Goal: Information Seeking & Learning: Learn about a topic

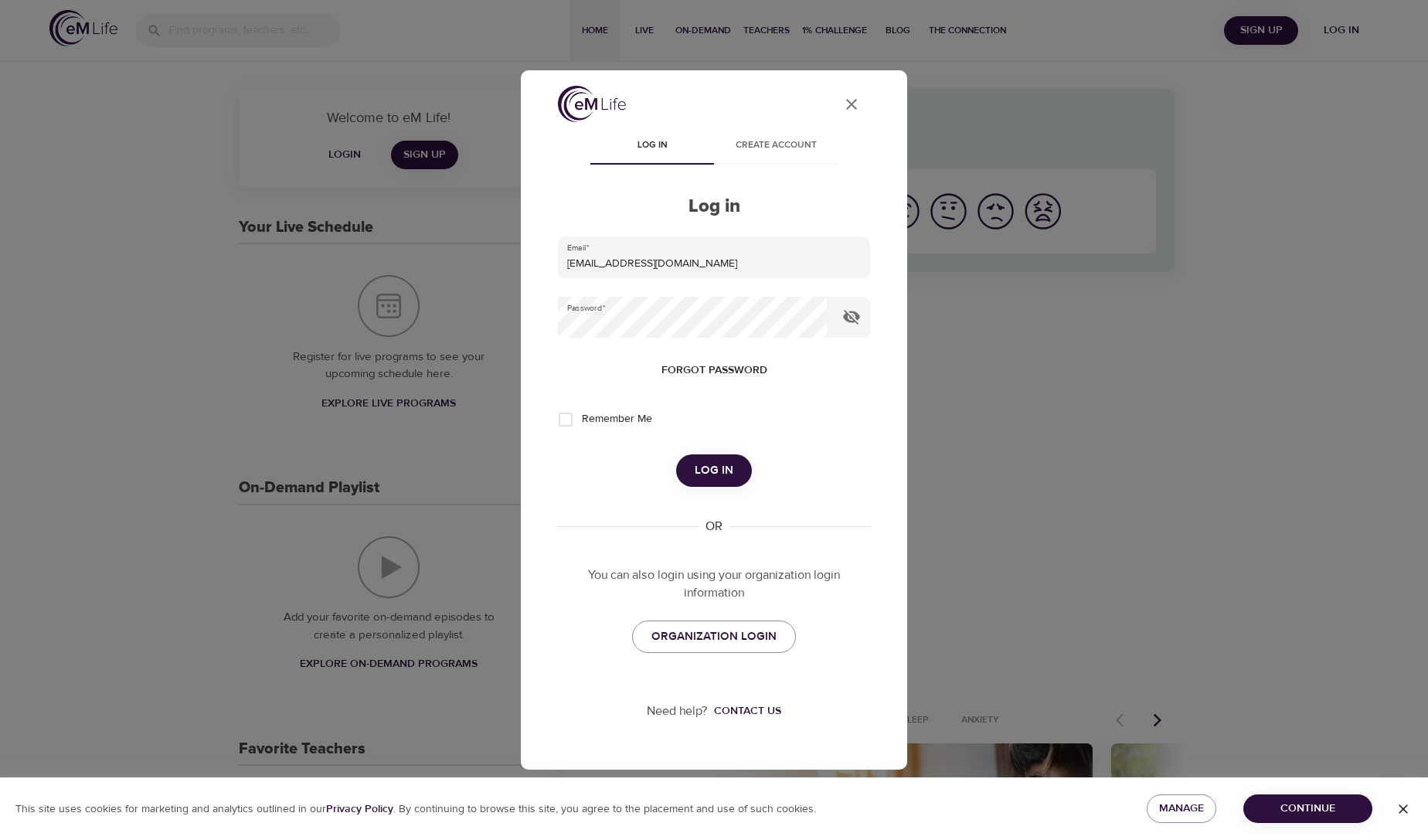
click at [717, 472] on span "Log in" at bounding box center [714, 471] width 39 height 20
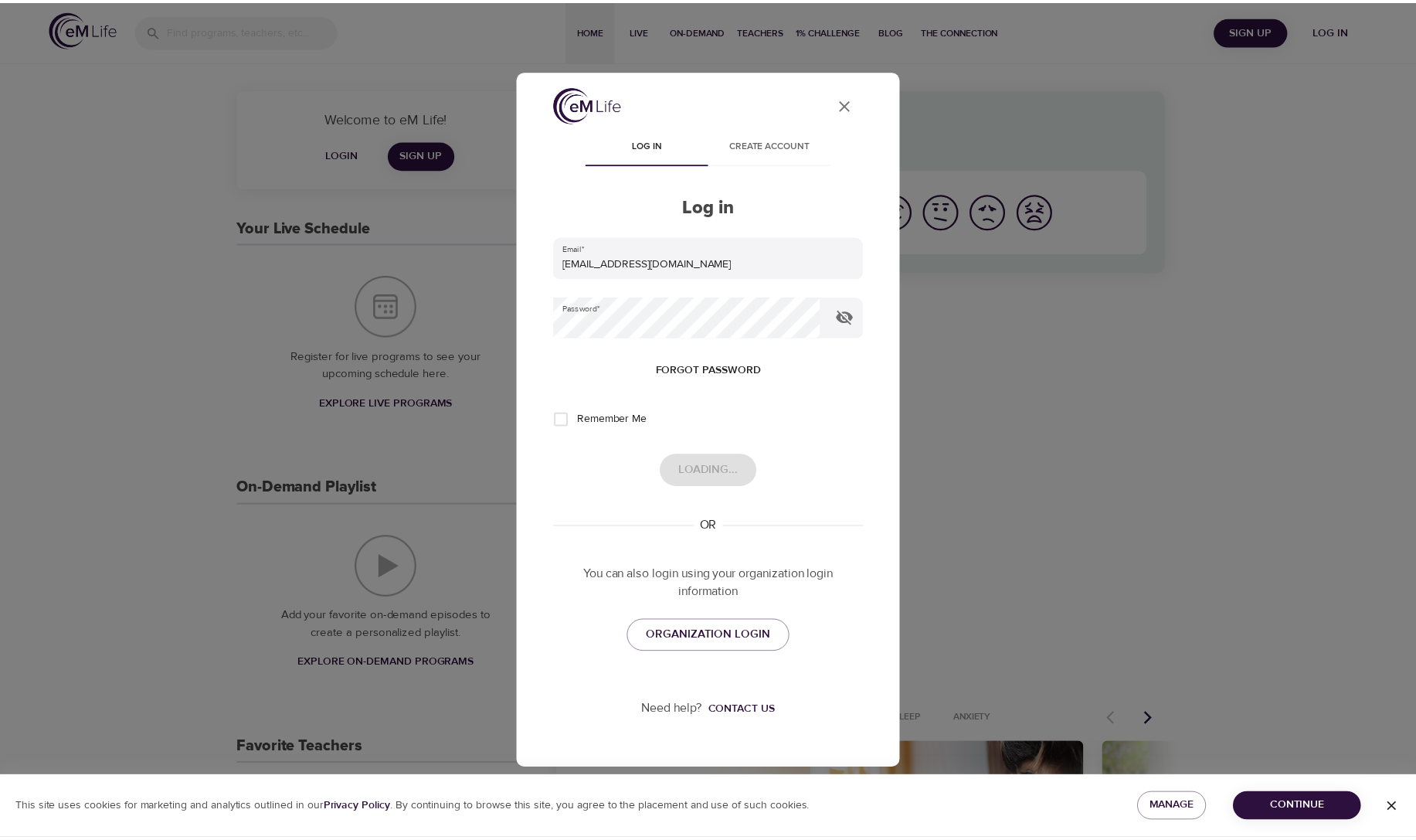
scroll to position [1, 0]
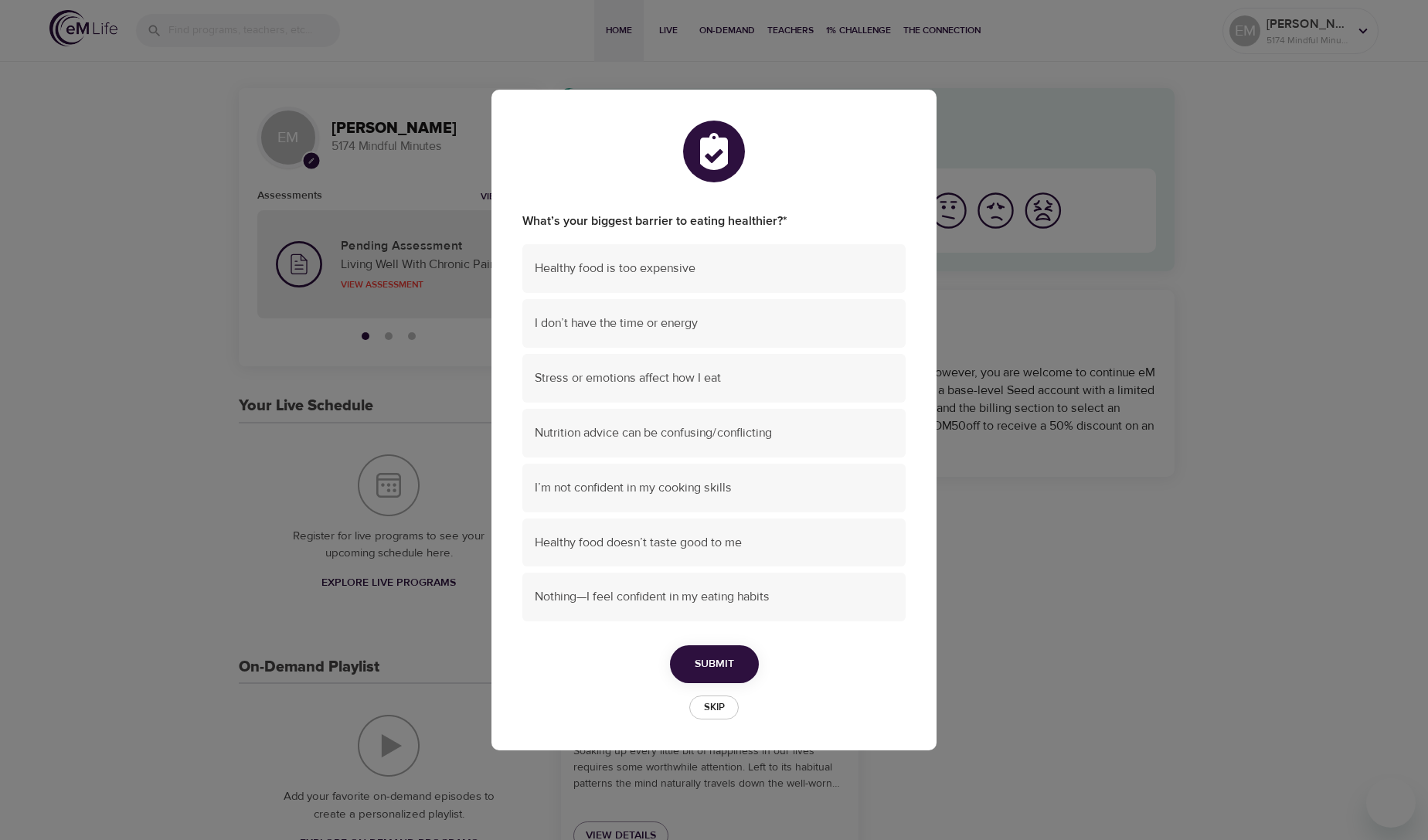
drag, startPoint x: 708, startPoint y: 703, endPoint x: 816, endPoint y: 671, distance: 112.6
click at [719, 701] on span "Skip" at bounding box center [713, 708] width 34 height 18
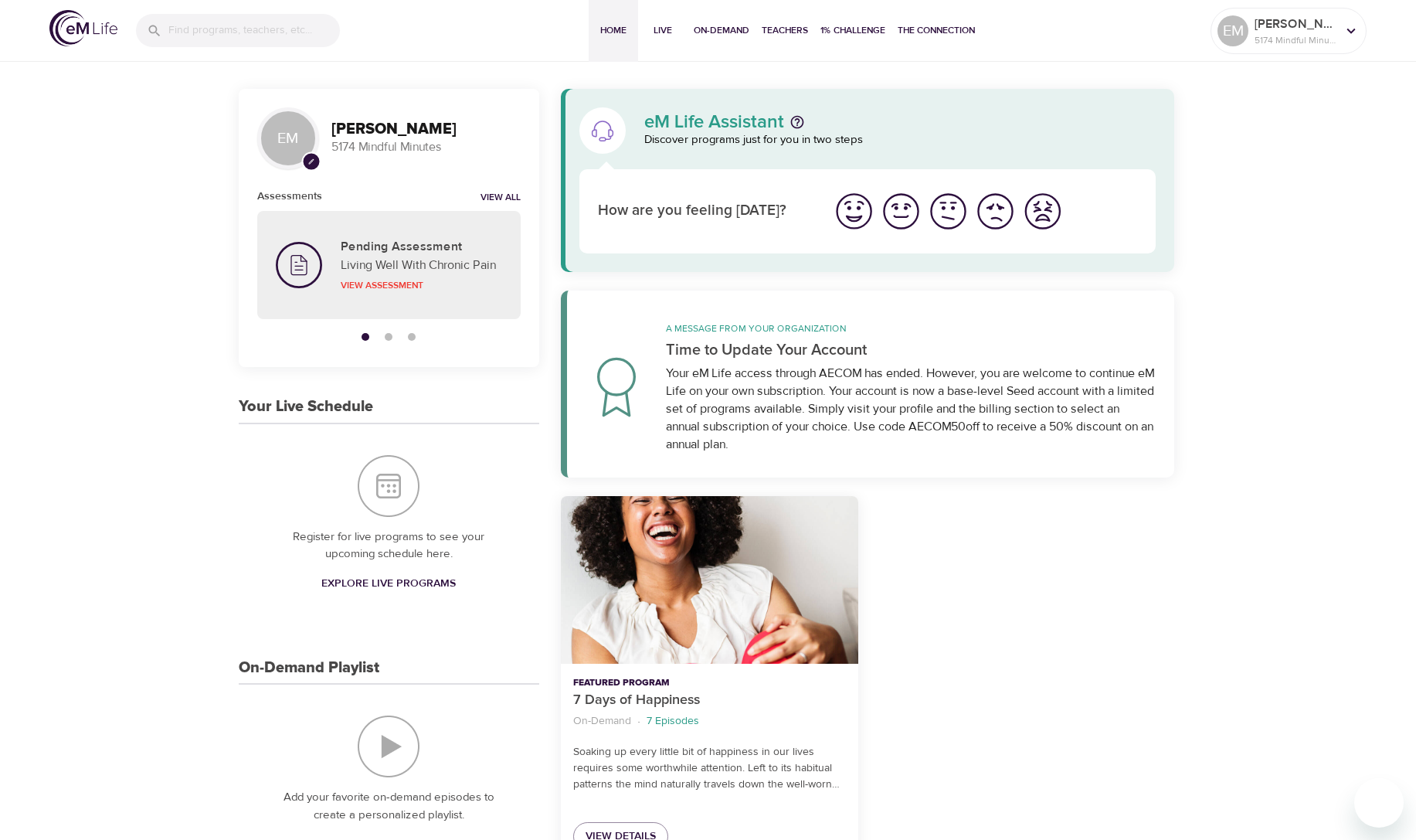
scroll to position [3, 0]
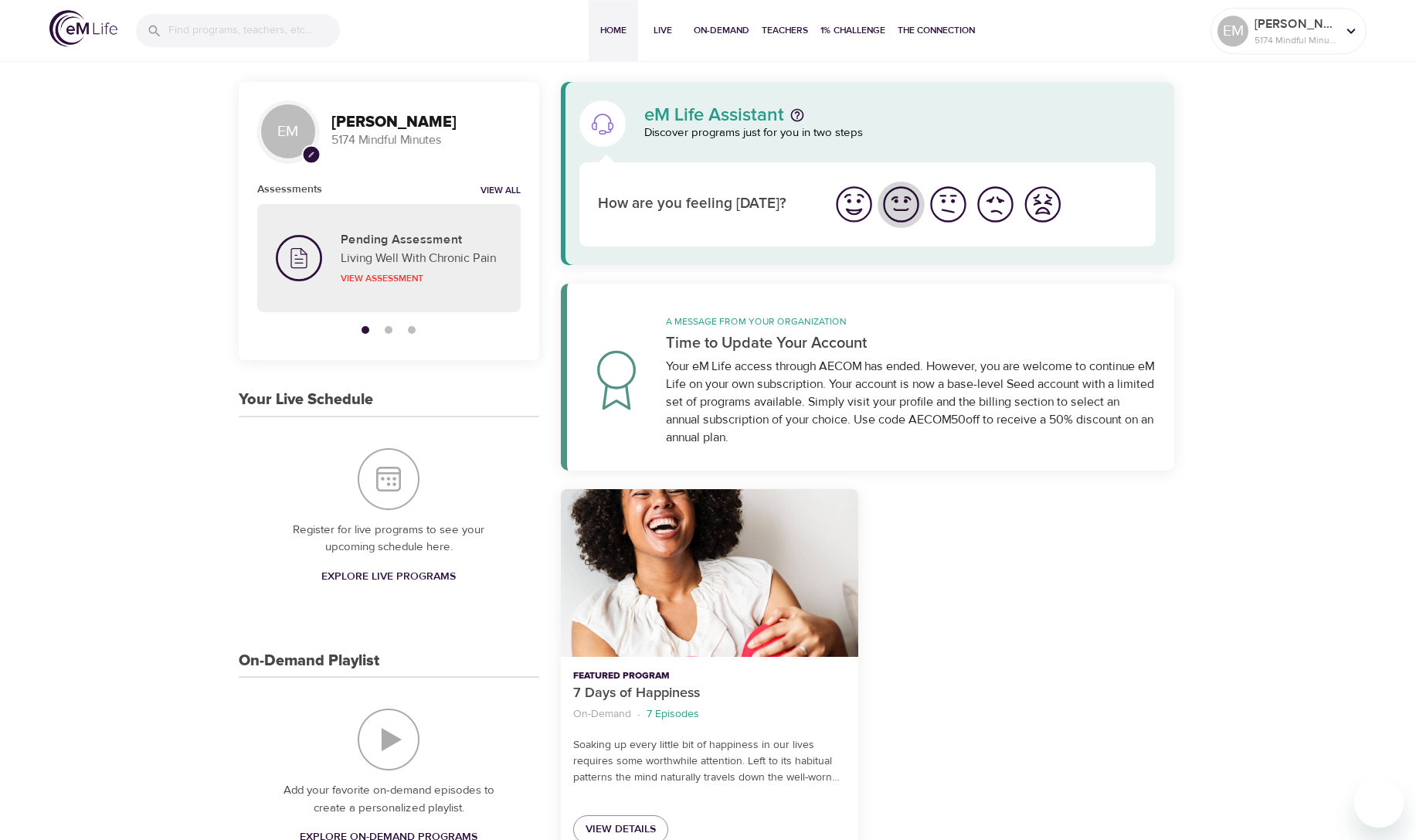
click at [907, 214] on img "I'm feeling good" at bounding box center [901, 204] width 43 height 43
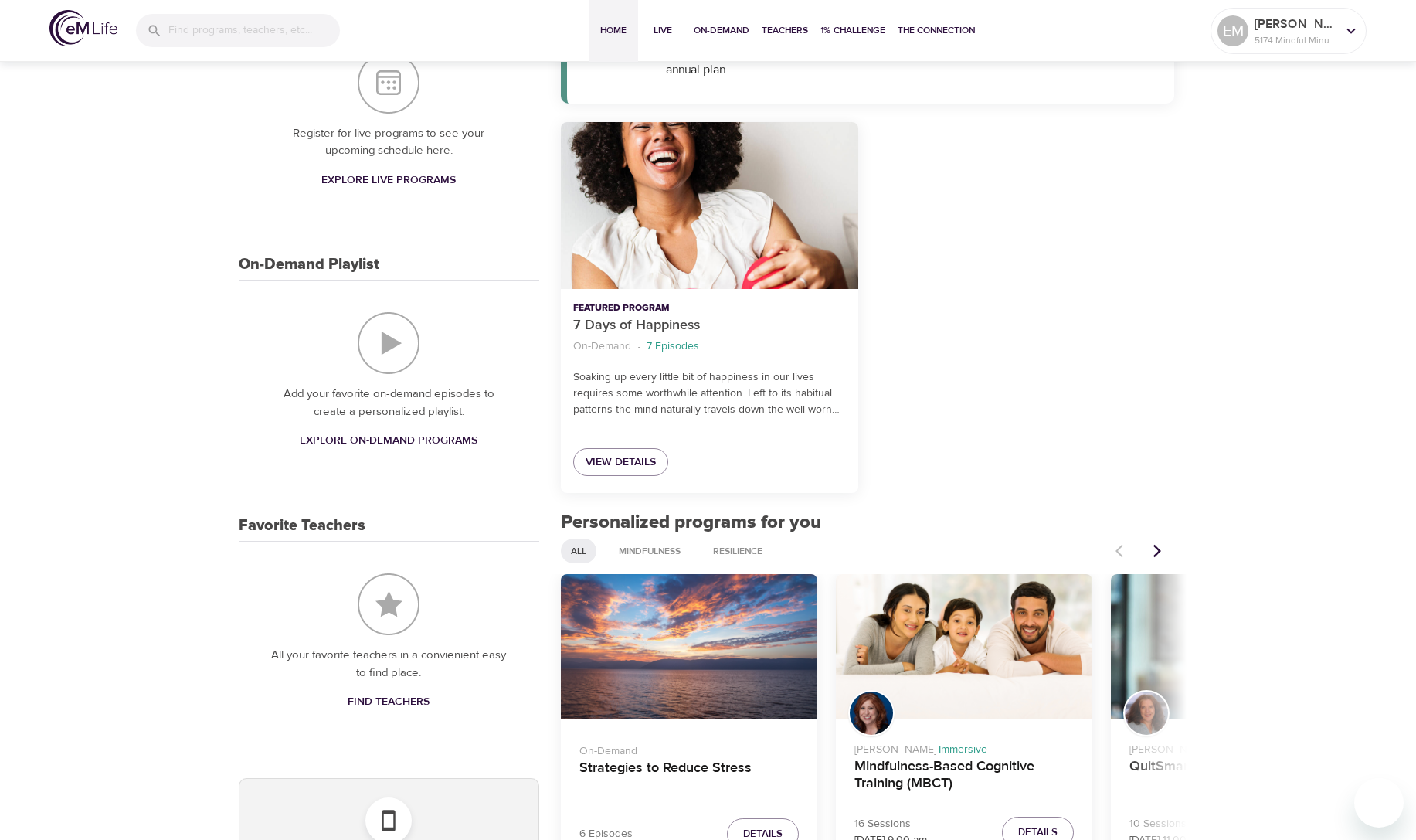
scroll to position [0, 0]
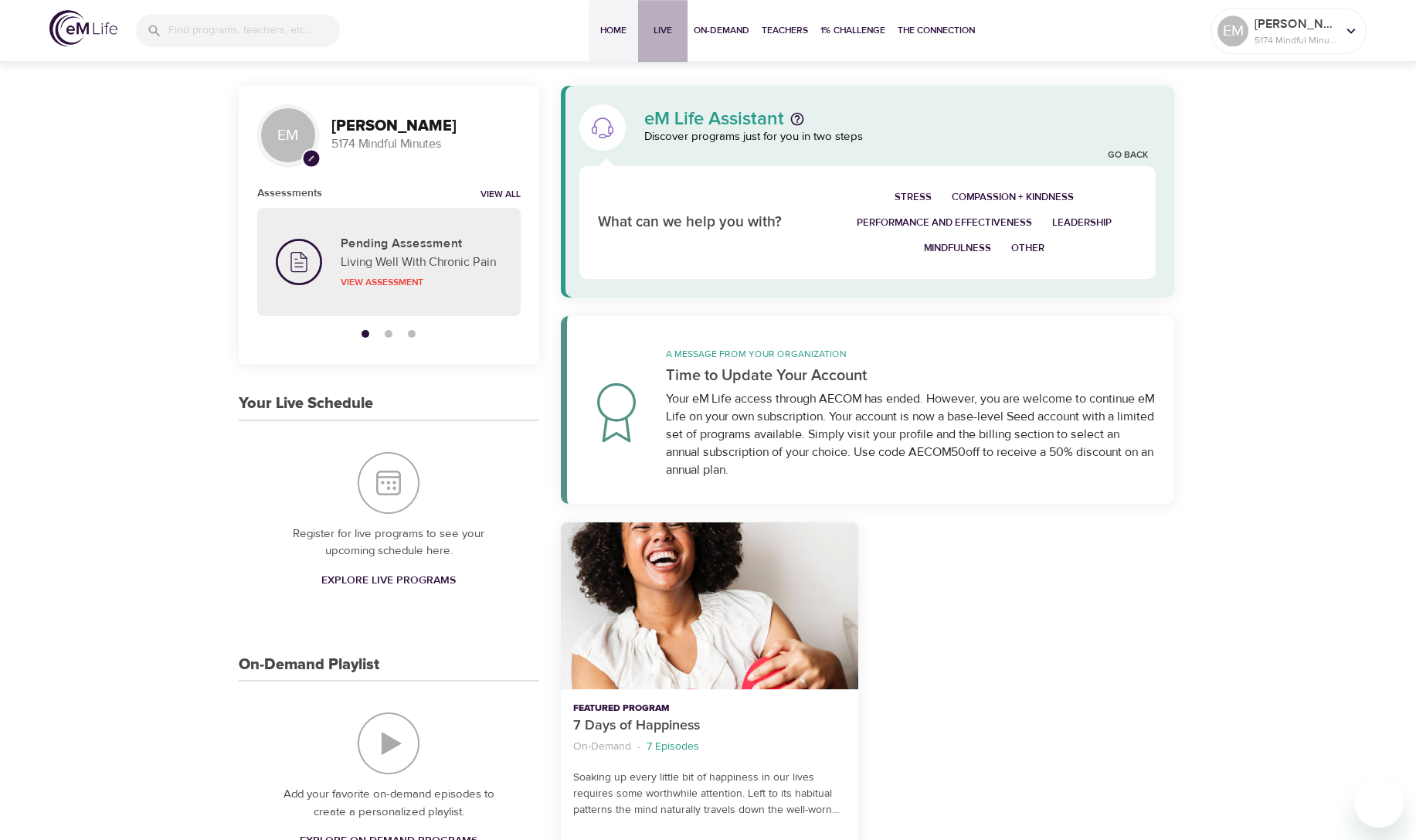
click at [660, 29] on span "Live" at bounding box center [662, 31] width 37 height 16
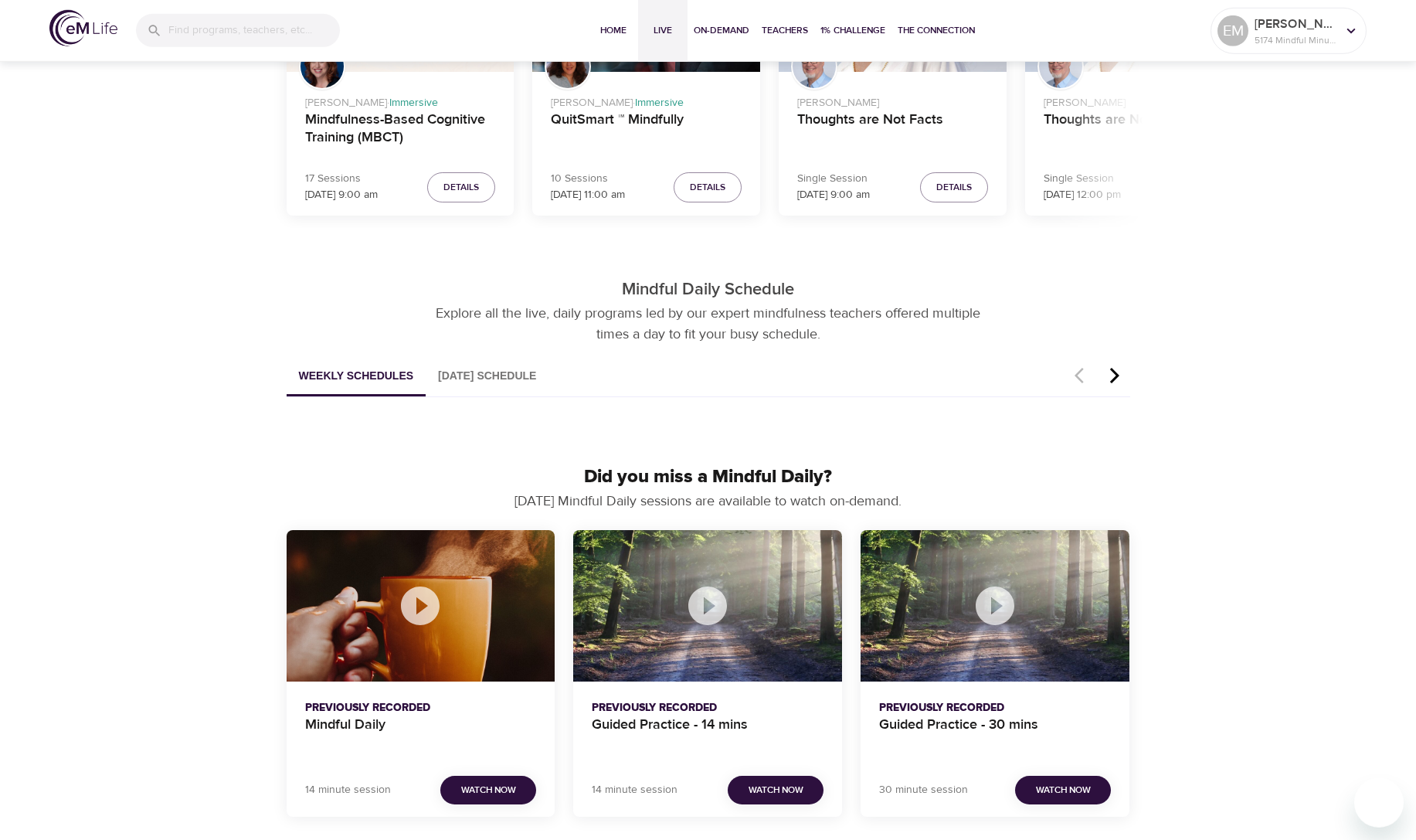
scroll to position [637, 0]
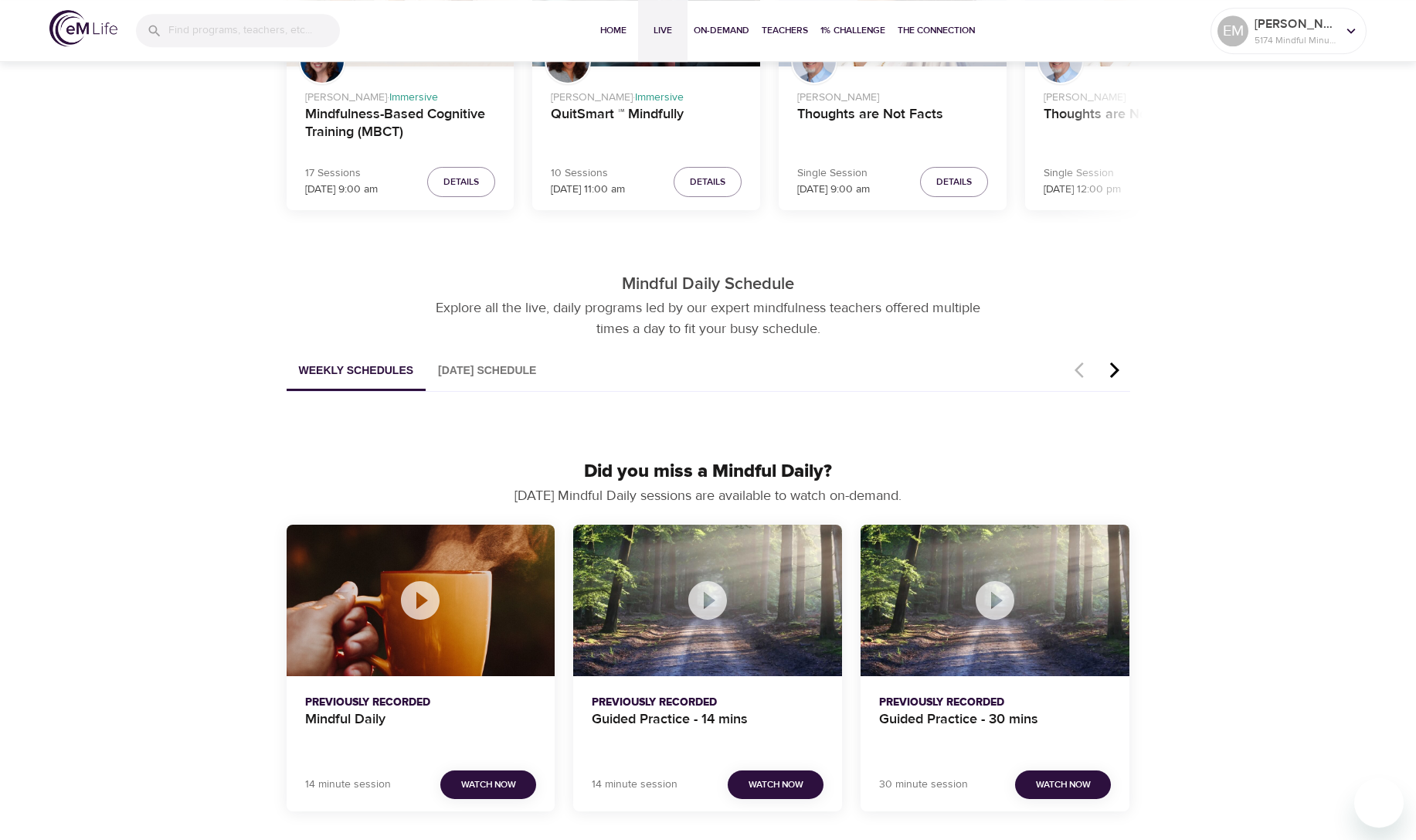
click at [502, 367] on button "[DATE] Schedule" at bounding box center [486, 370] width 122 height 39
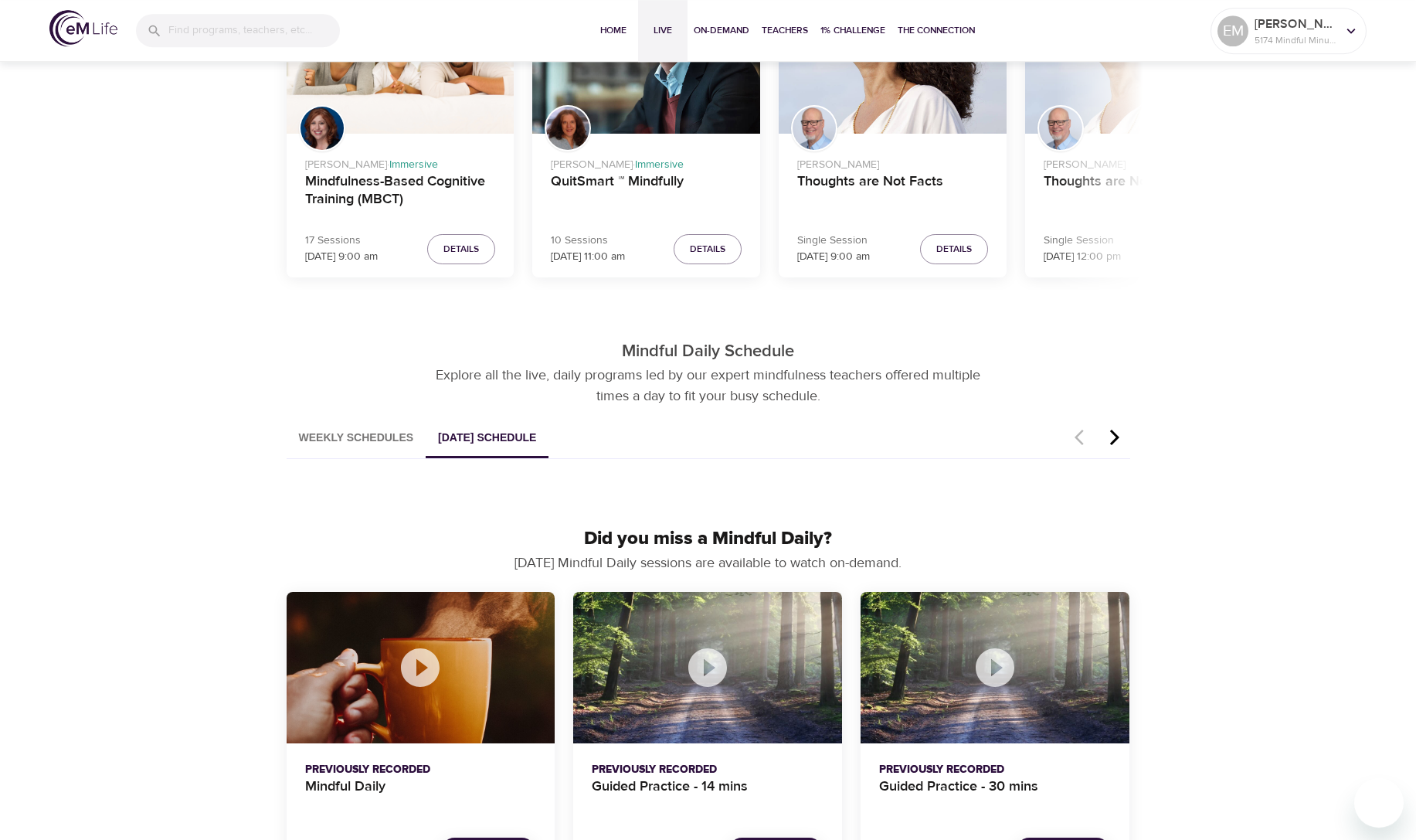
scroll to position [628, 0]
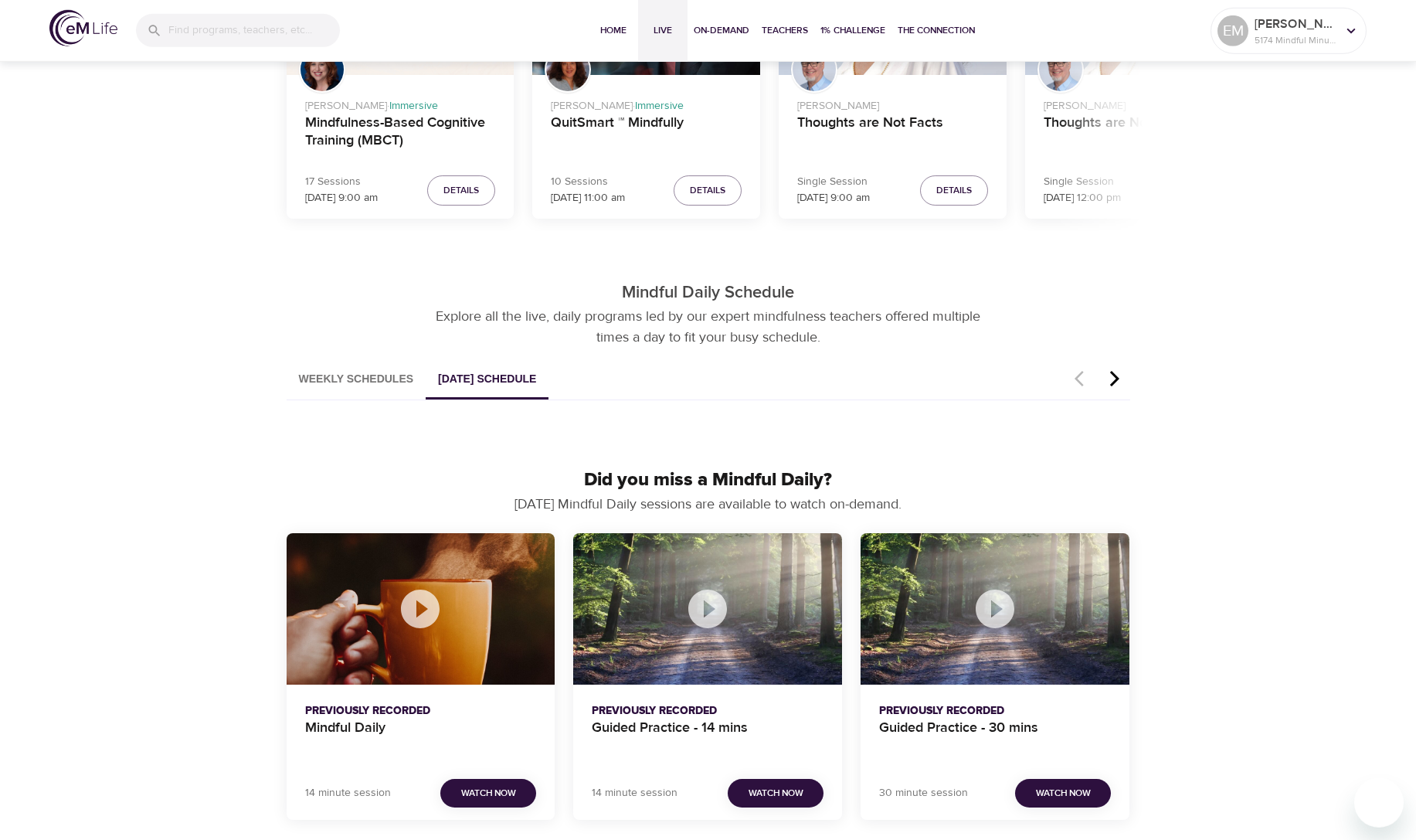
click at [356, 376] on button "Weekly Schedules" at bounding box center [356, 379] width 140 height 39
click at [1118, 375] on icon "button" at bounding box center [1115, 378] width 24 height 18
drag, startPoint x: 1111, startPoint y: 380, endPoint x: 1370, endPoint y: 353, distance: 260.4
click at [1121, 377] on icon "button" at bounding box center [1115, 378] width 24 height 18
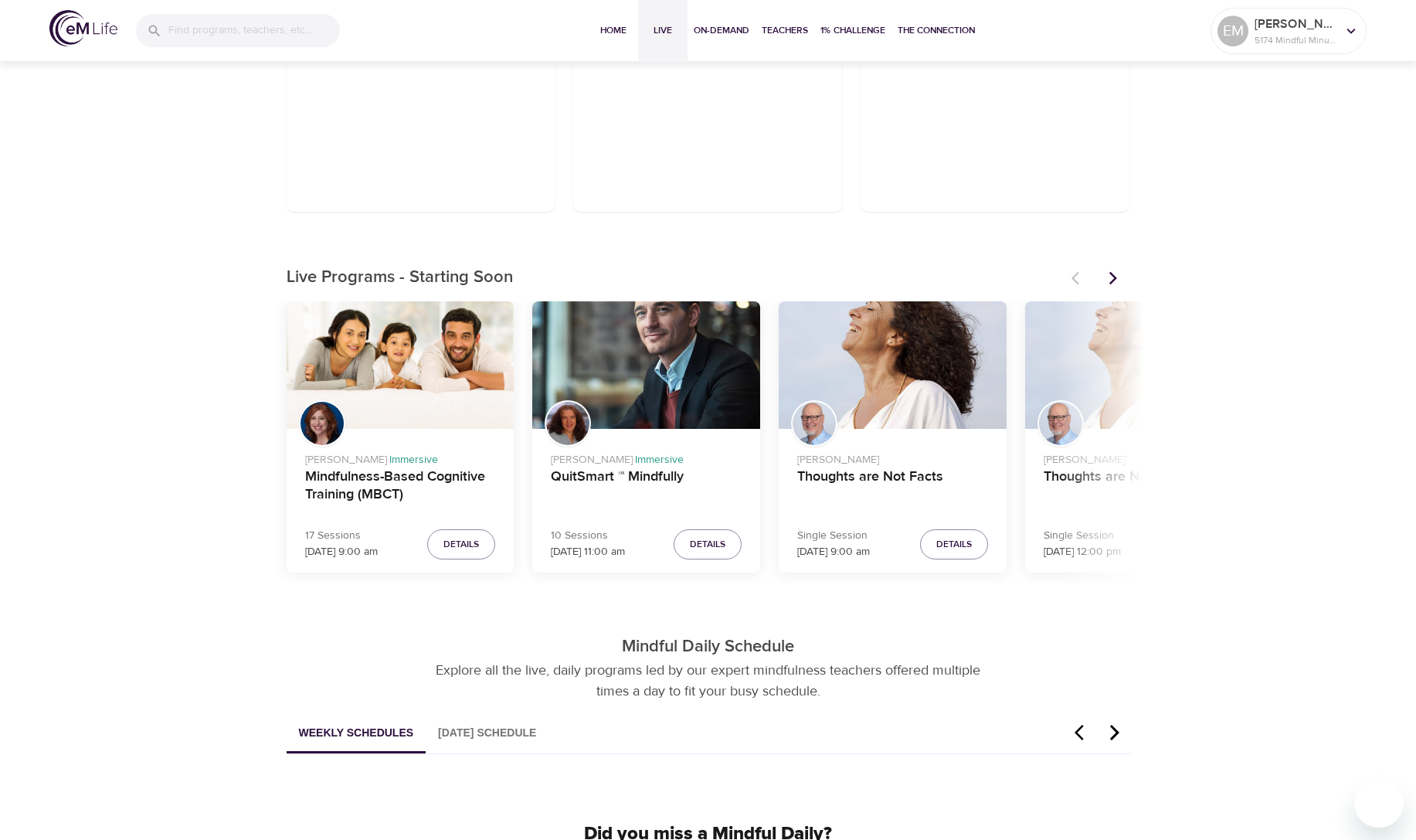
scroll to position [0, 0]
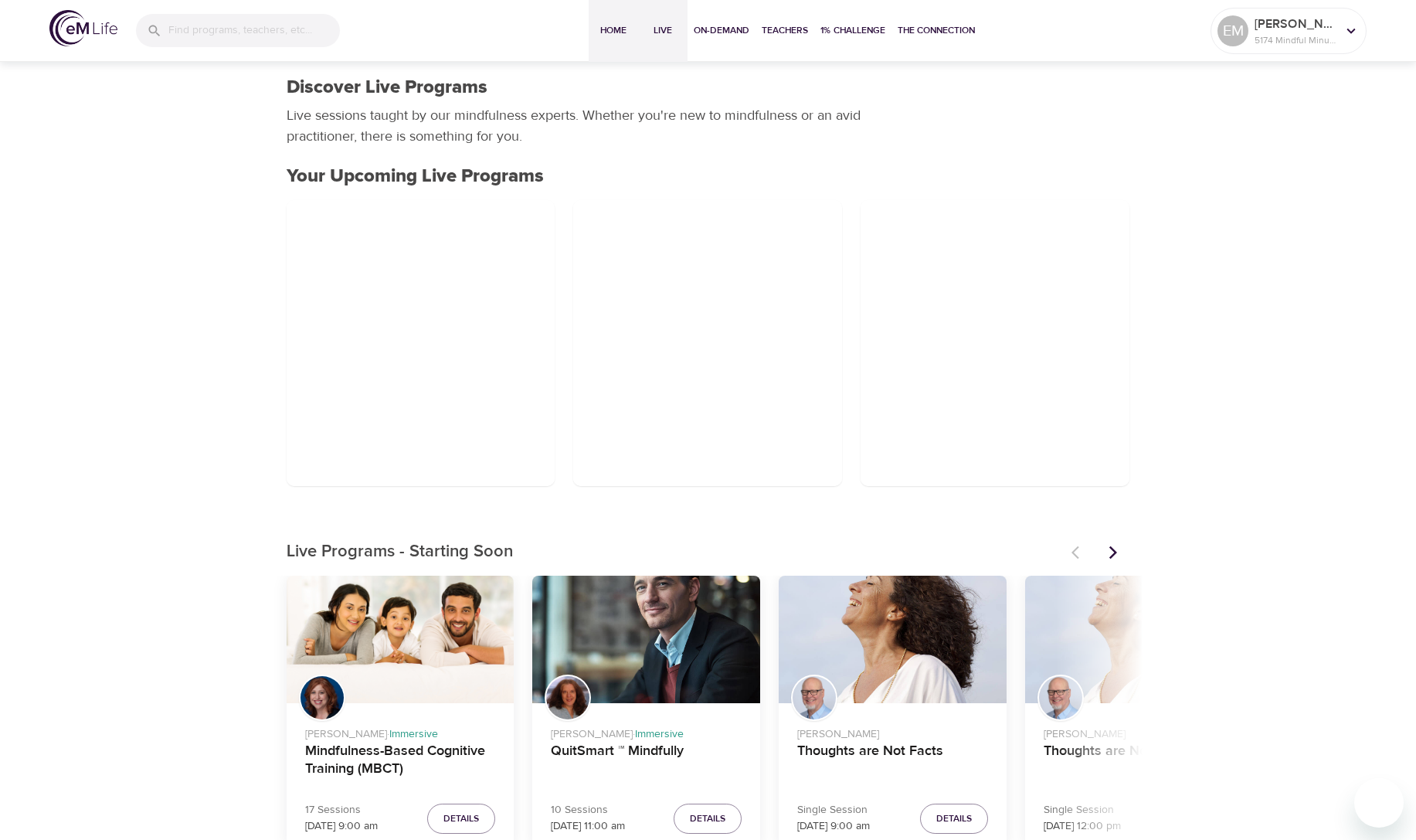
click at [606, 34] on span "Home" at bounding box center [613, 31] width 37 height 16
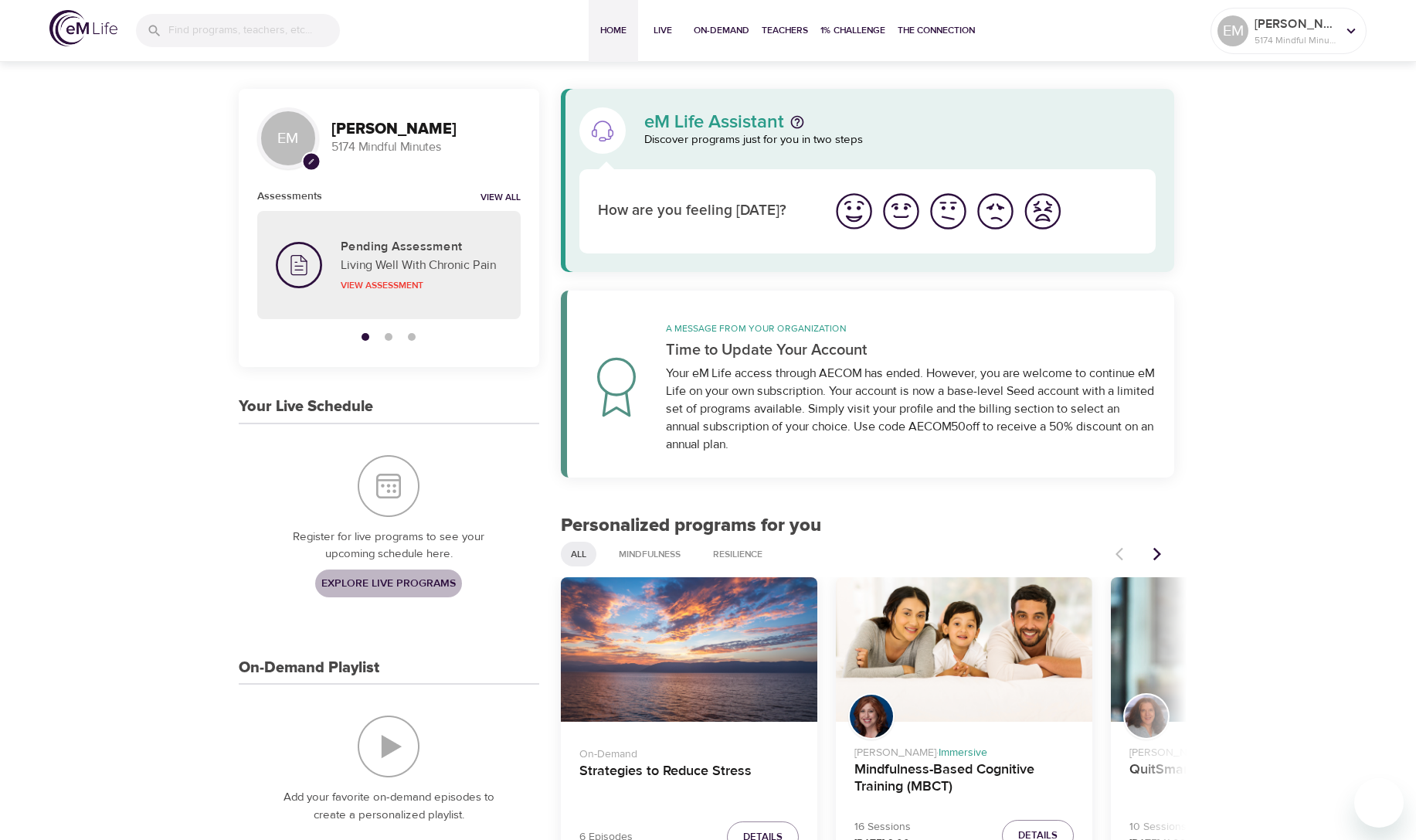
click at [394, 581] on span "Explore Live Programs" at bounding box center [388, 583] width 134 height 19
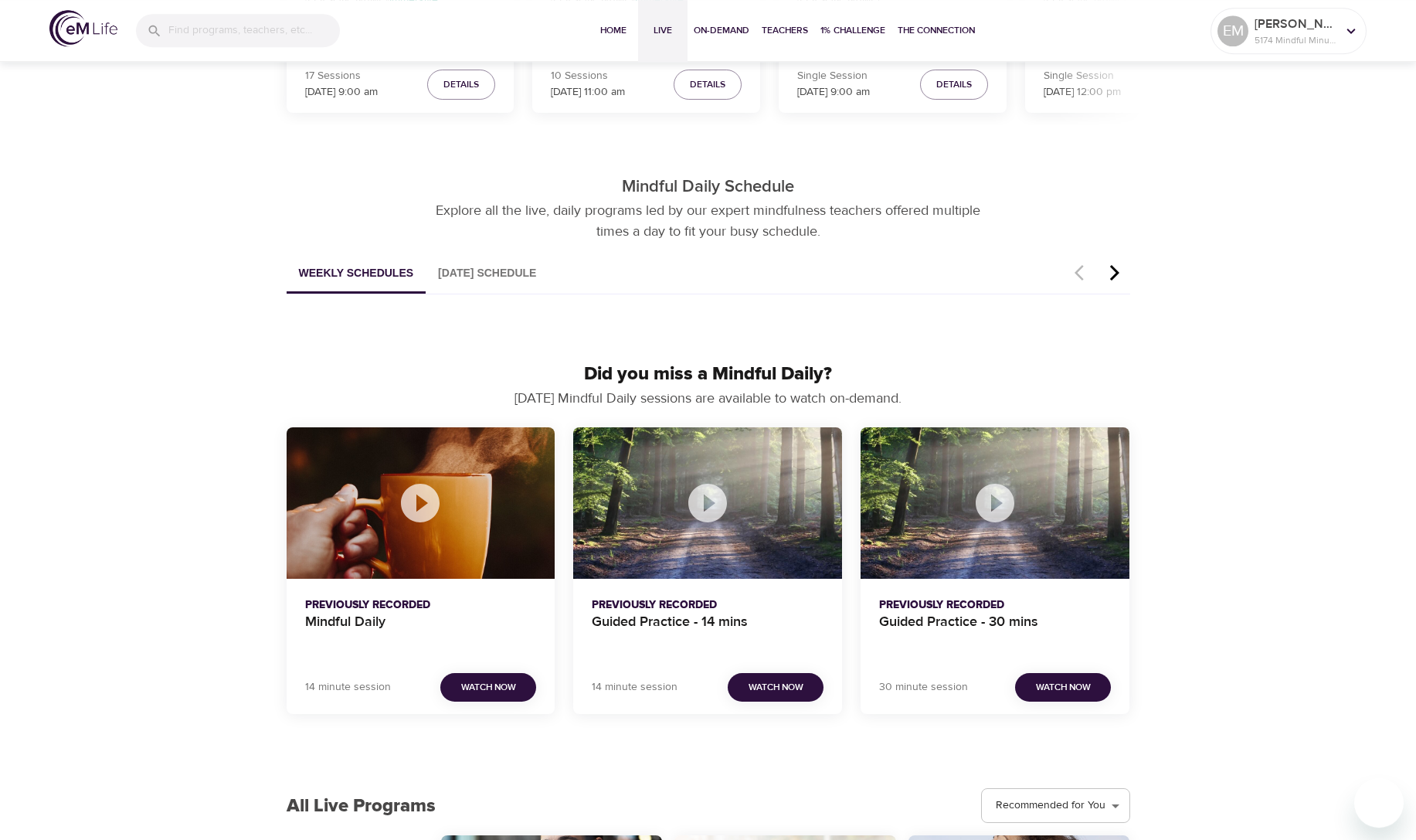
scroll to position [702, 0]
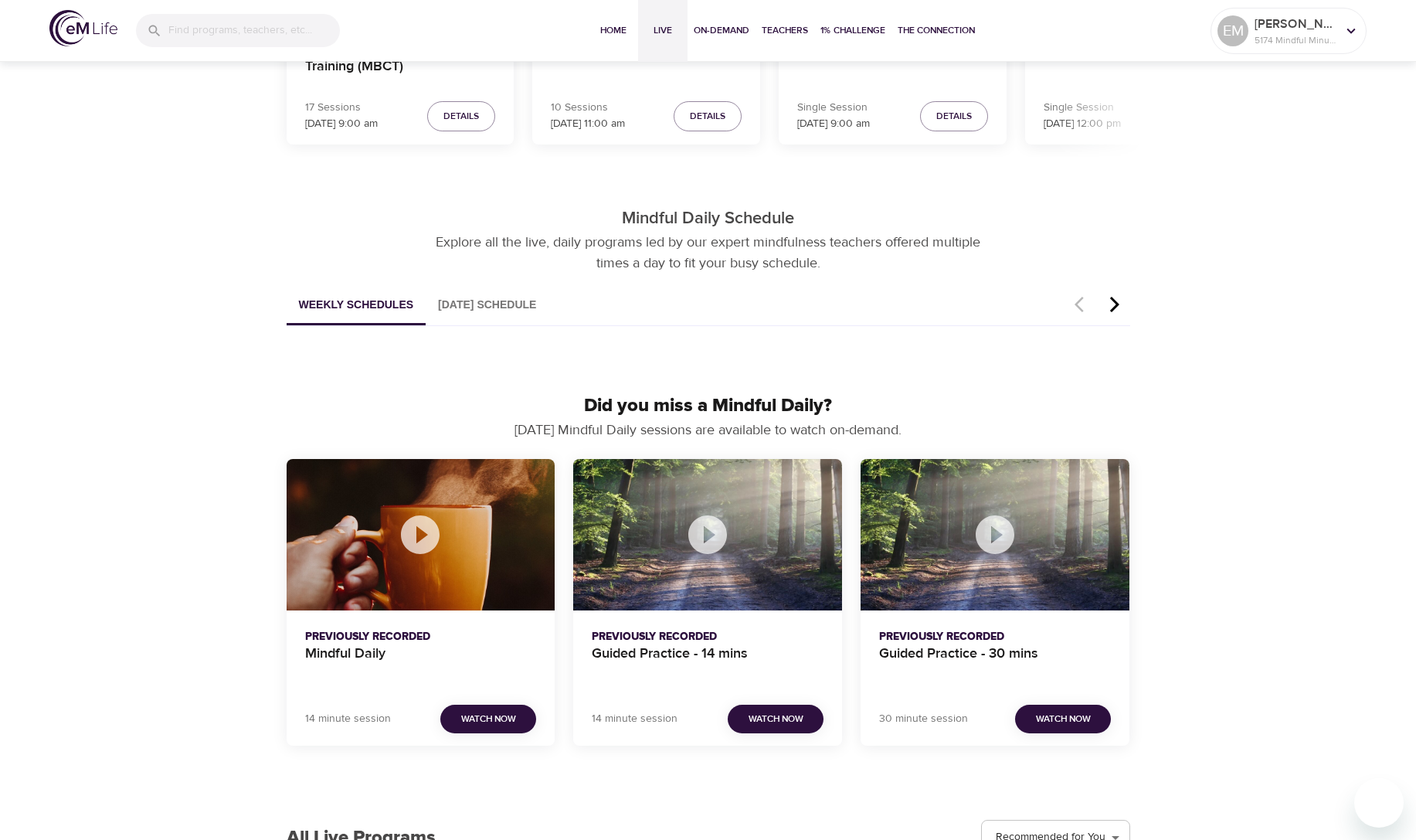
click at [494, 305] on button "[DATE] Schedule" at bounding box center [486, 305] width 122 height 39
click at [1114, 307] on icon "button" at bounding box center [1115, 304] width 24 height 18
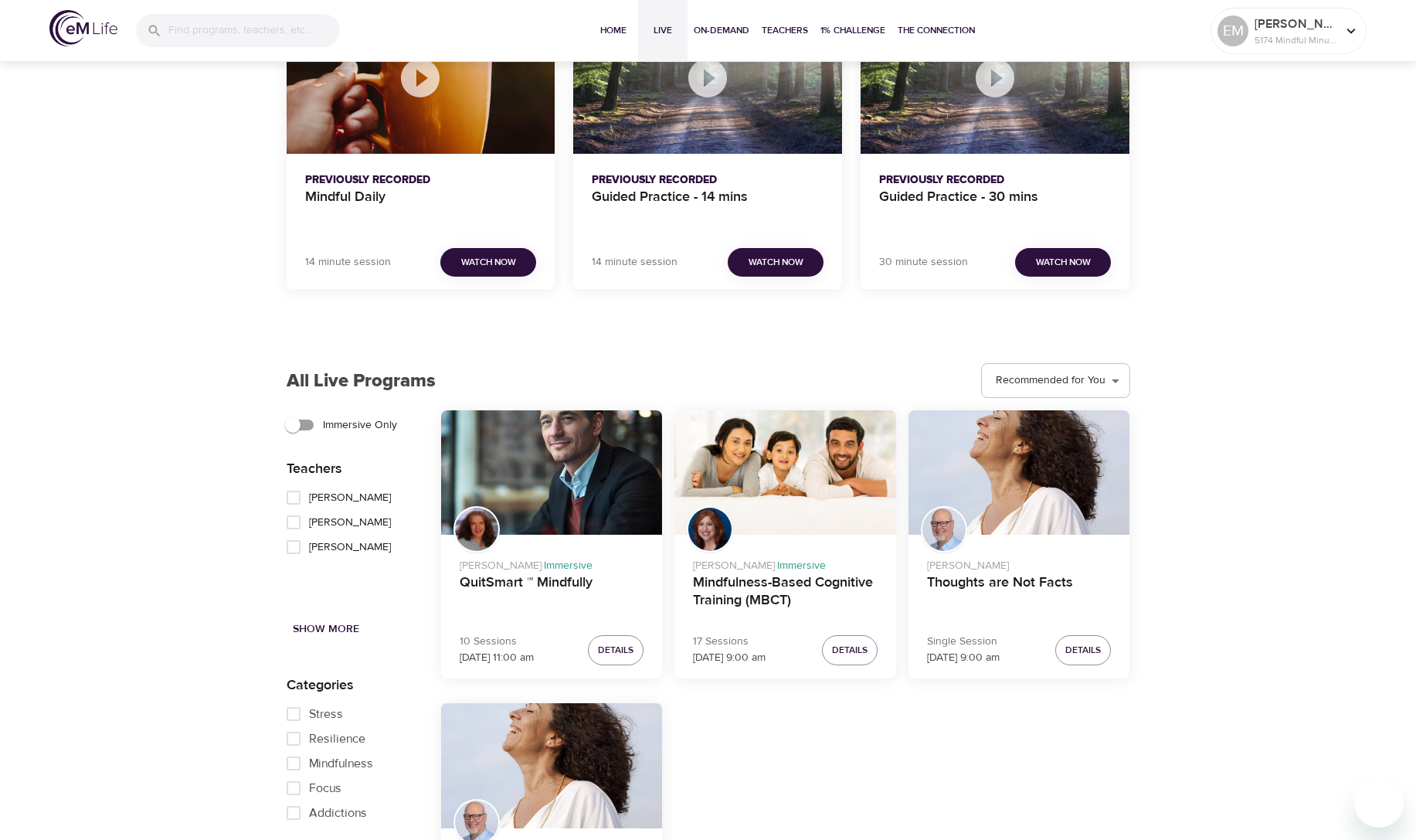
scroll to position [1402, 0]
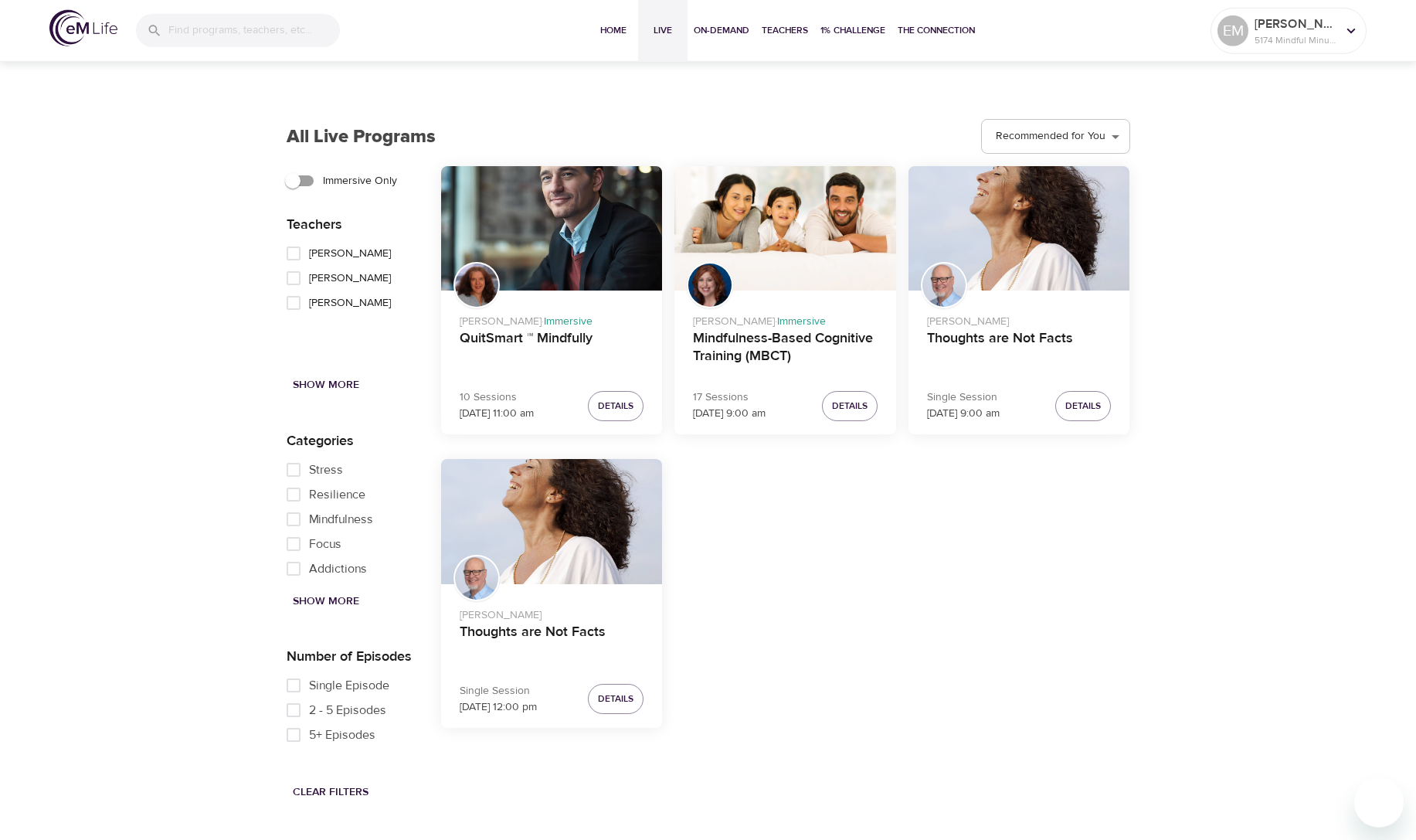
click at [294, 689] on input "Single Episode" at bounding box center [294, 685] width 31 height 24
checkbox input "true"
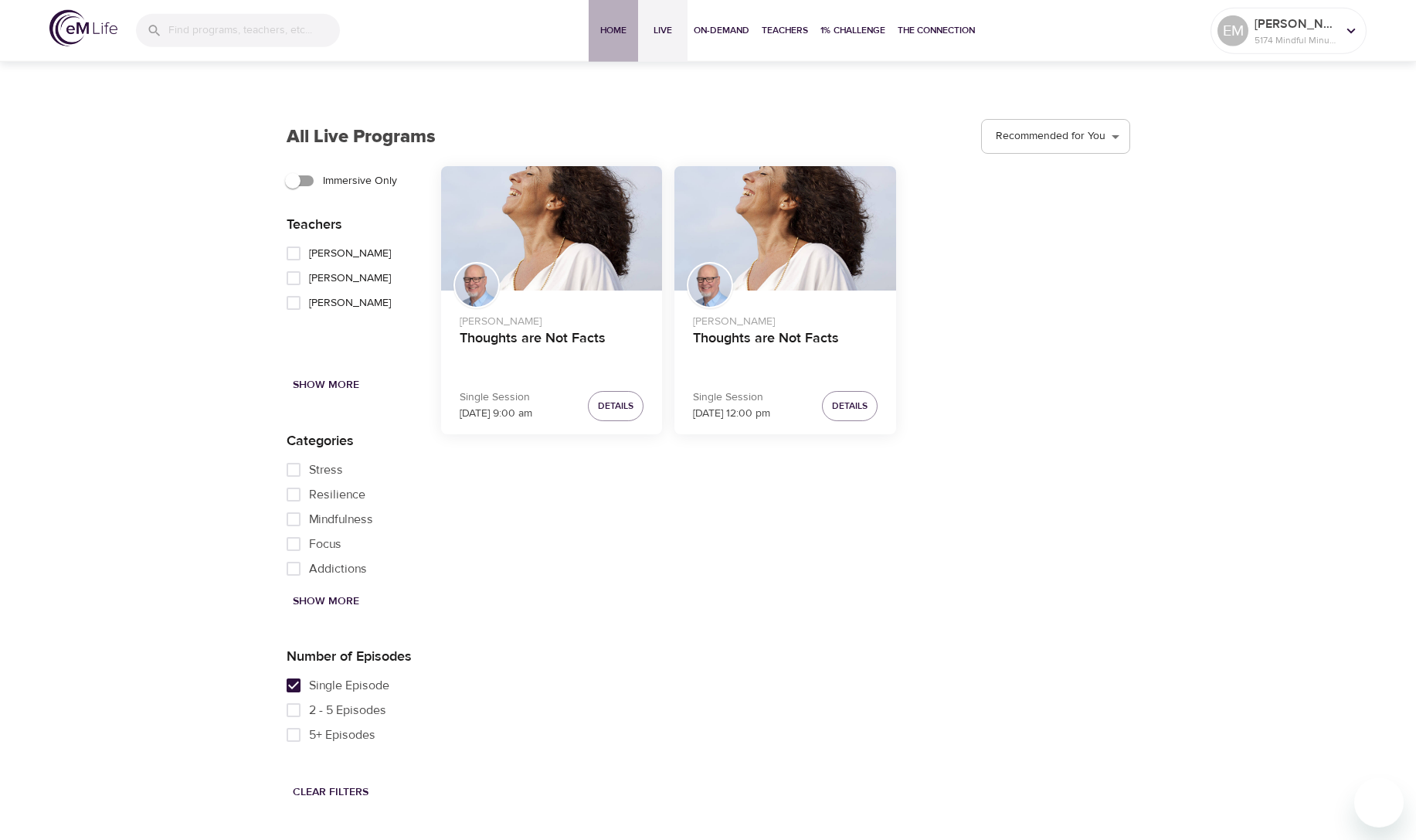
click at [617, 25] on span "Home" at bounding box center [613, 31] width 37 height 16
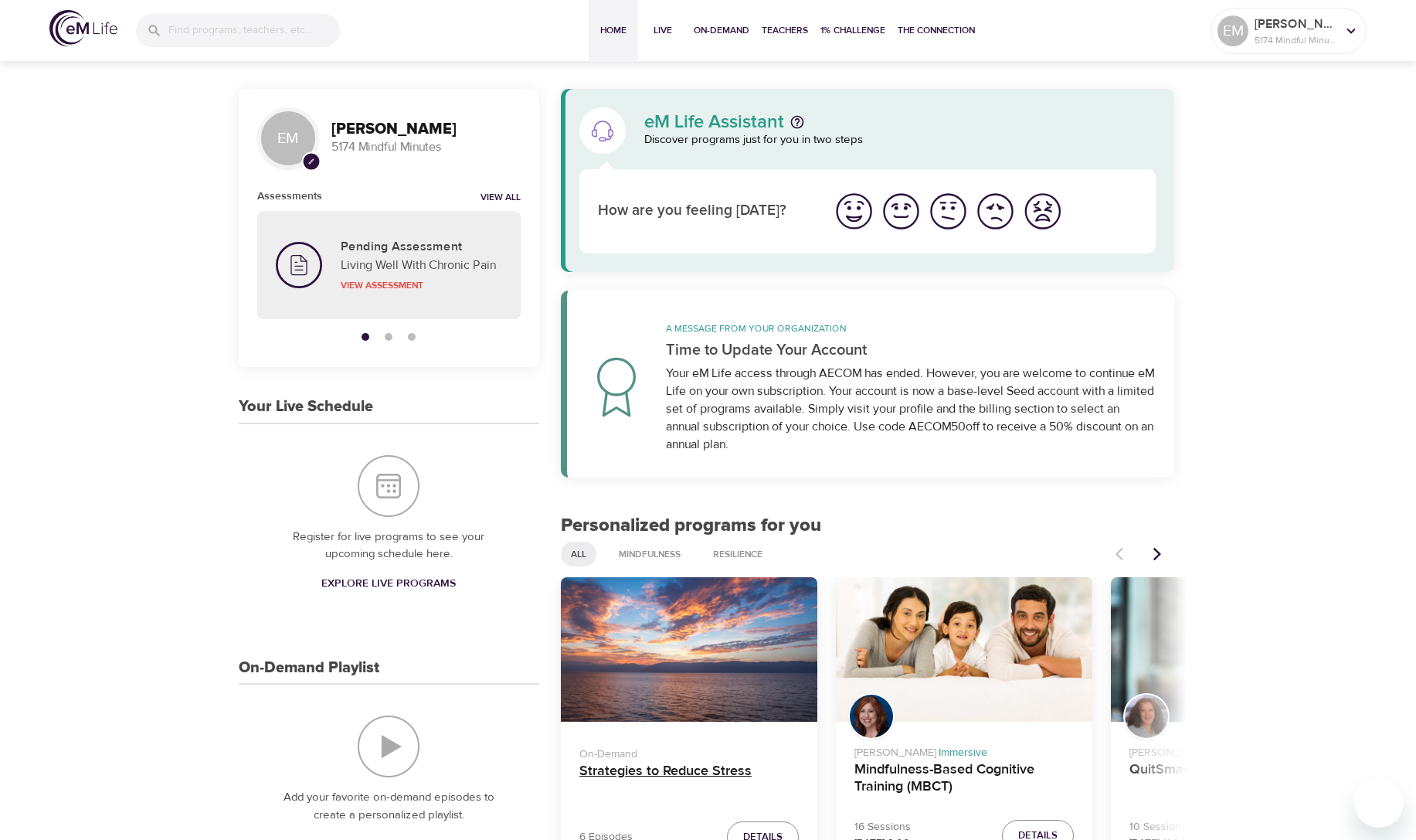
click at [674, 773] on h4 "Strategies to Reduce Stress" at bounding box center [689, 780] width 220 height 37
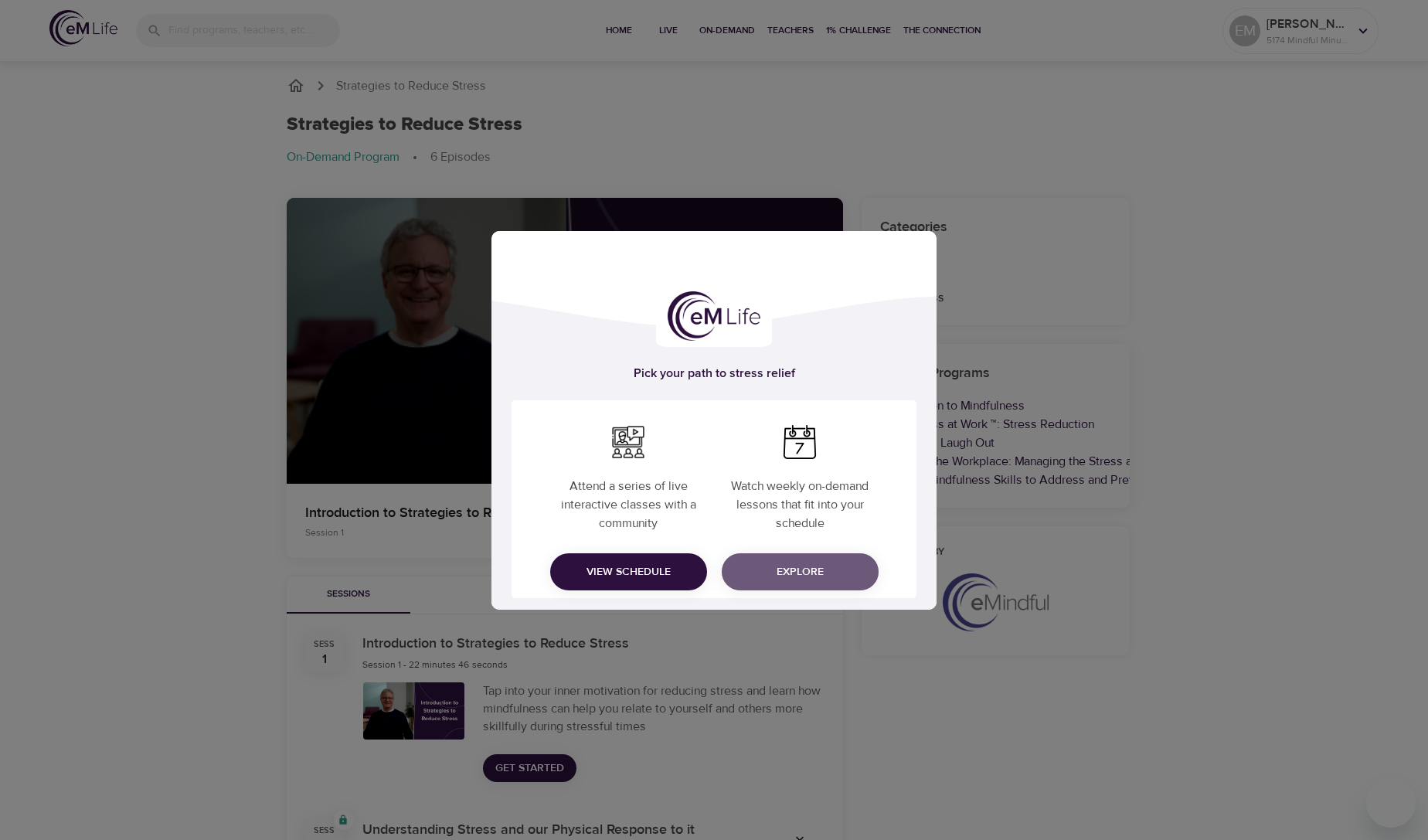
click at [797, 570] on span "Explore" at bounding box center [800, 571] width 132 height 19
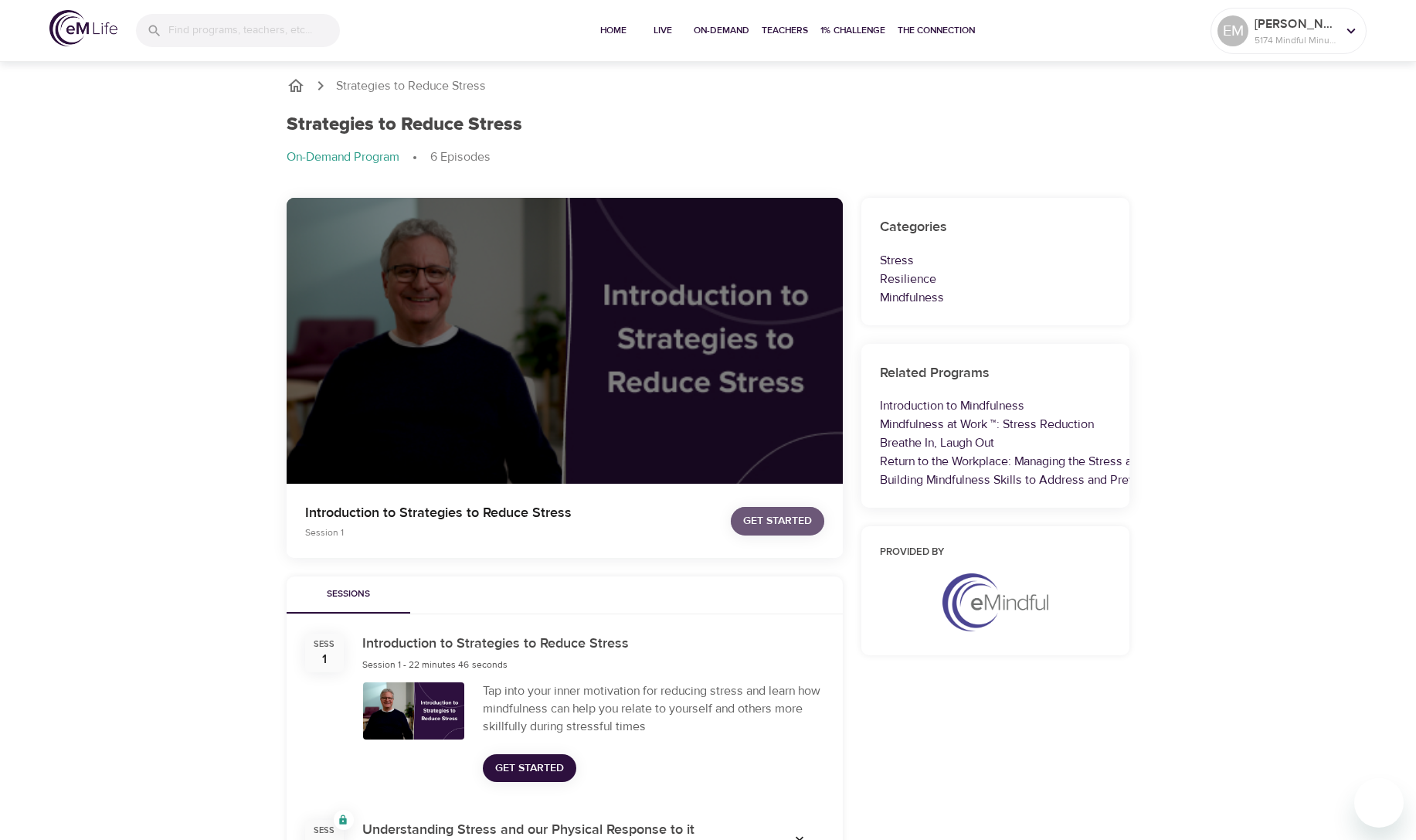
click at [774, 526] on span "Get Started" at bounding box center [777, 521] width 69 height 19
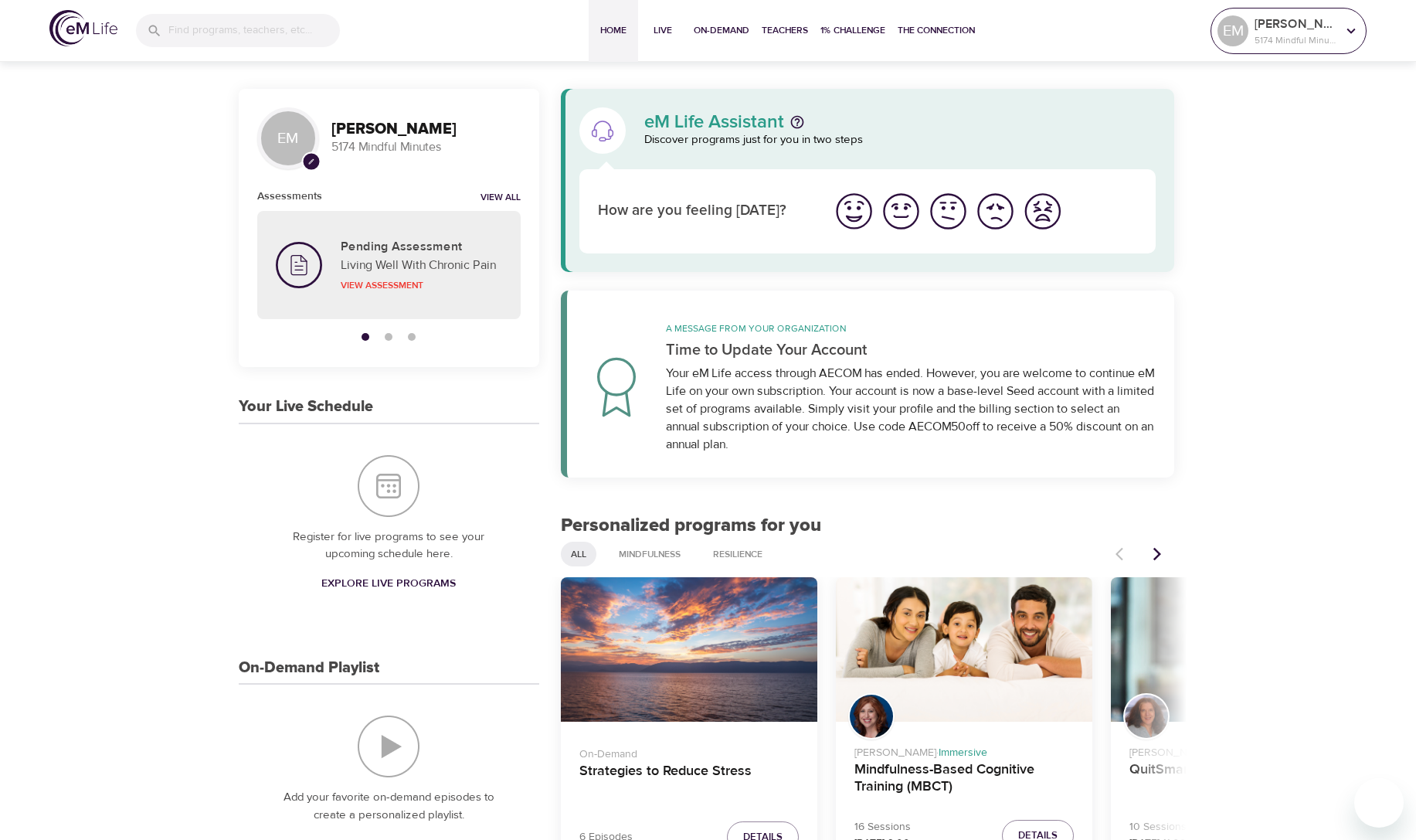
click at [1355, 31] on icon at bounding box center [1351, 31] width 17 height 17
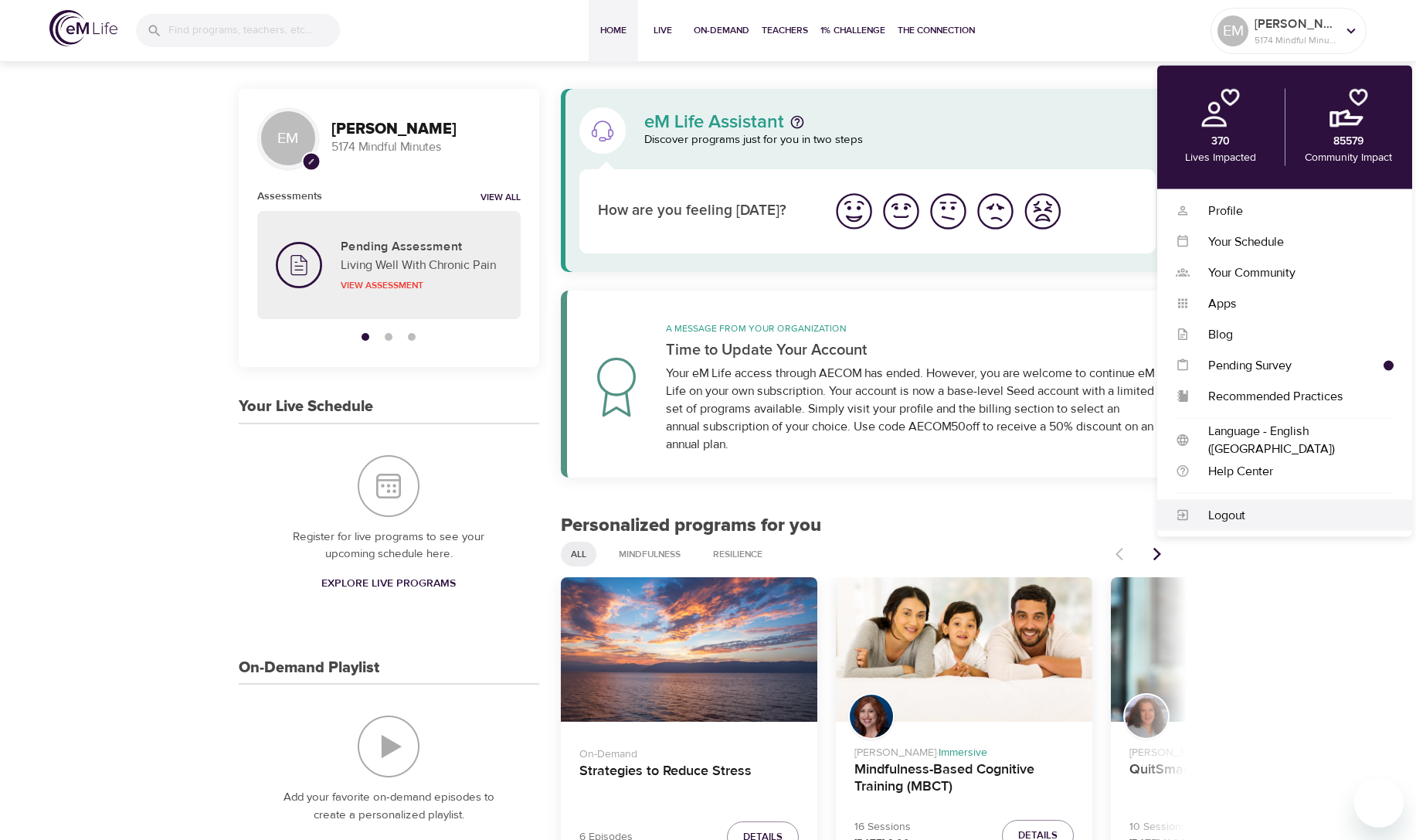
click at [1226, 518] on div "Logout" at bounding box center [1291, 515] width 204 height 18
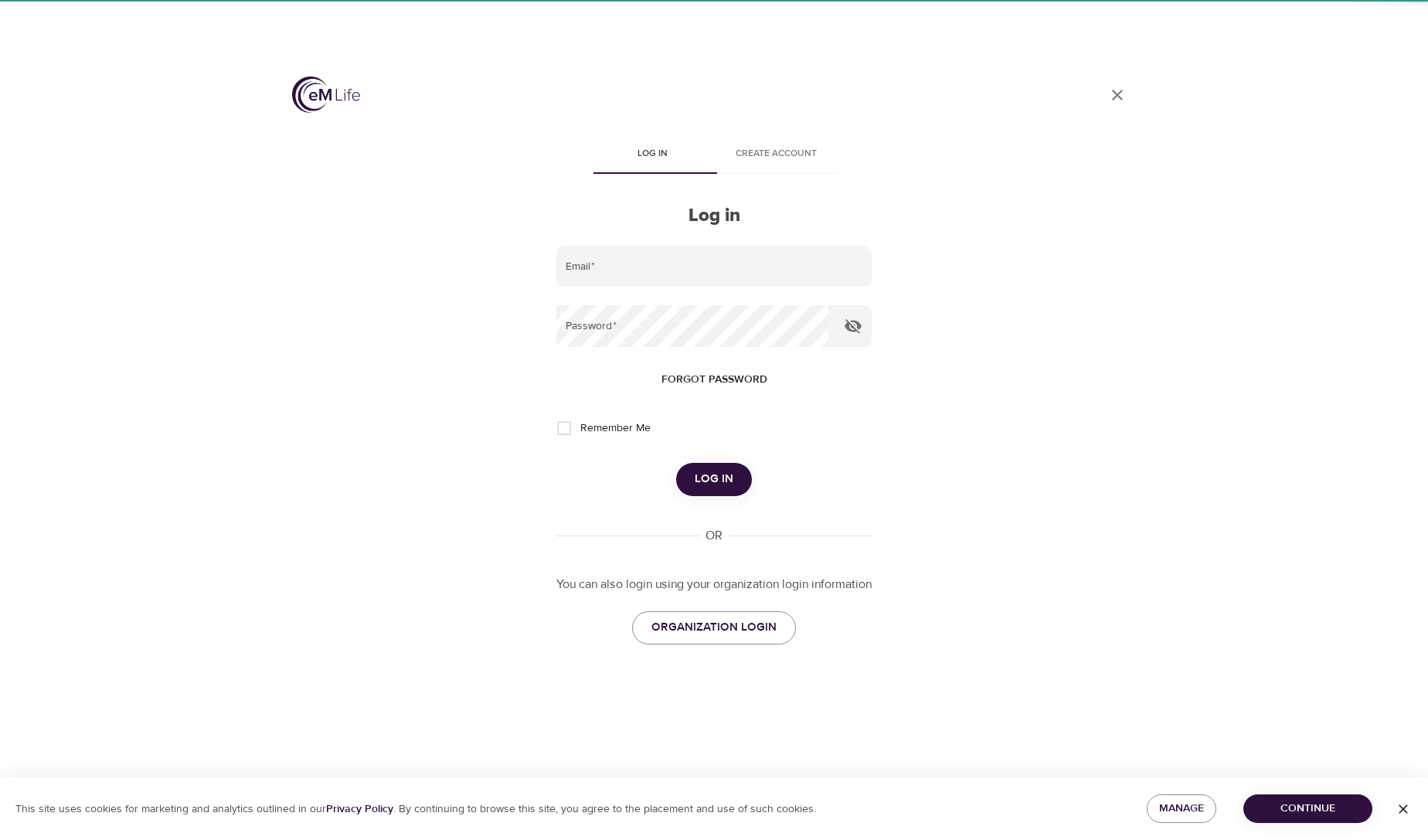
type input "[EMAIL_ADDRESS][DOMAIN_NAME]"
